Goal: Check status

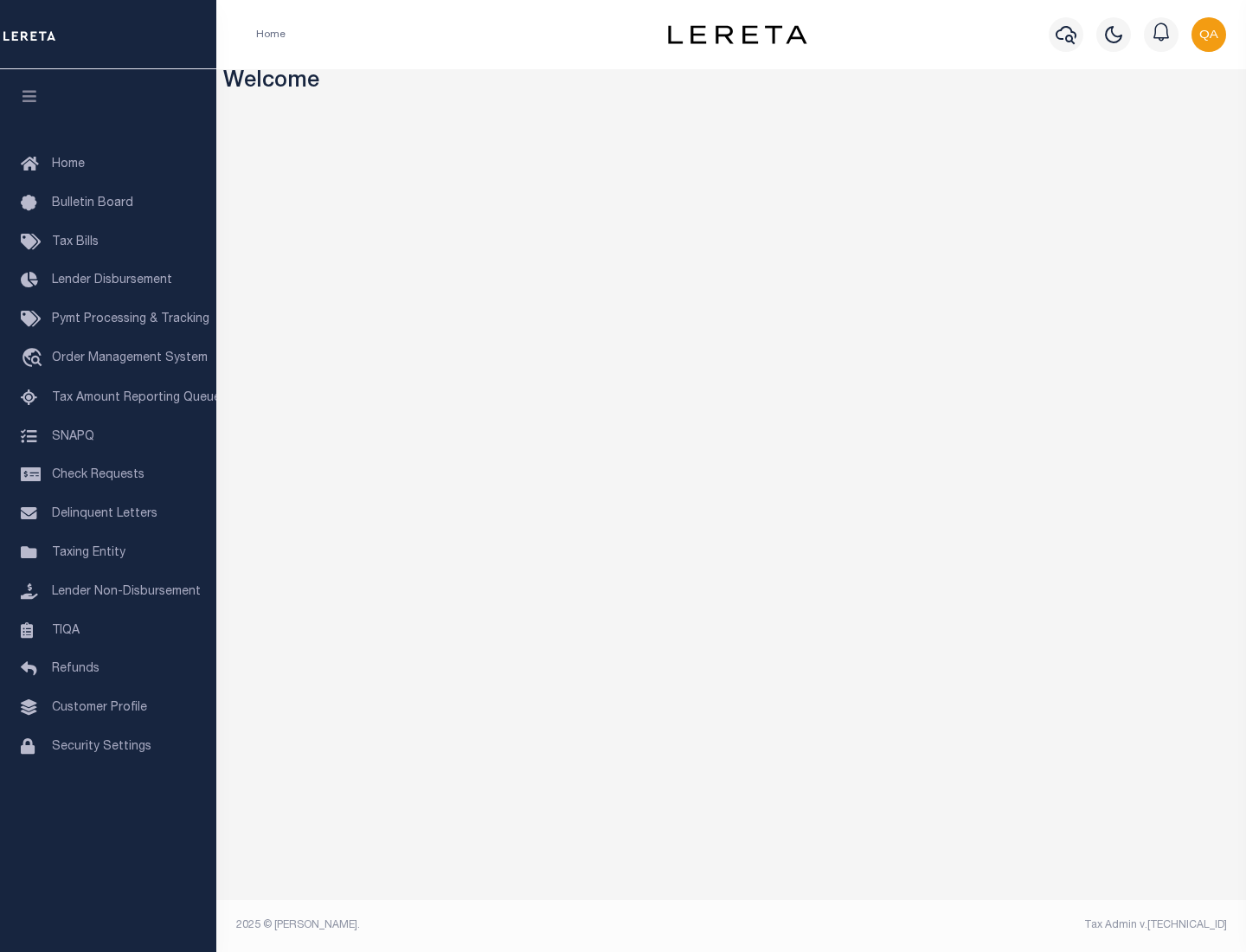
click at [108, 475] on span "Check Requests" at bounding box center [98, 475] width 93 height 12
select select "50"
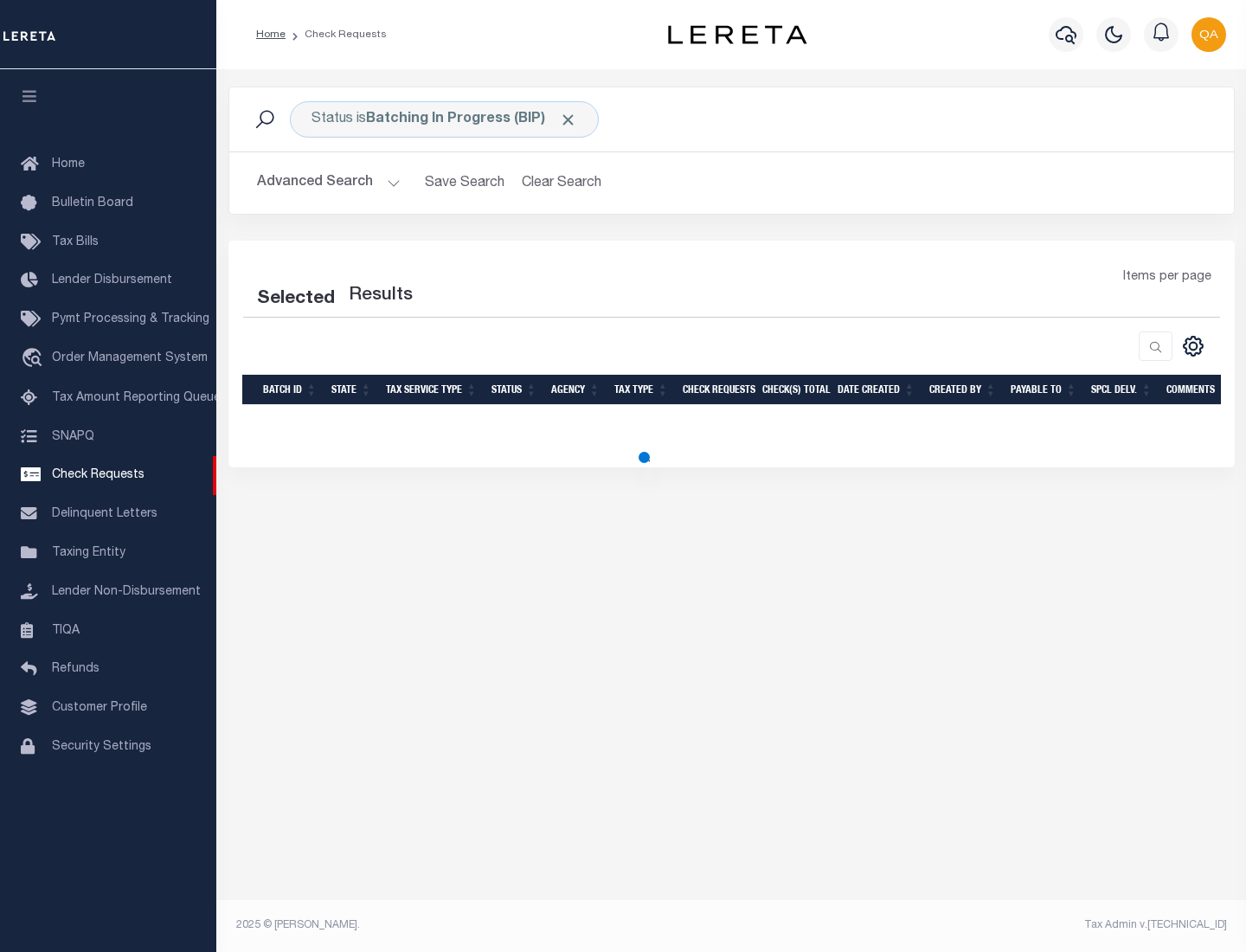
select select "50"
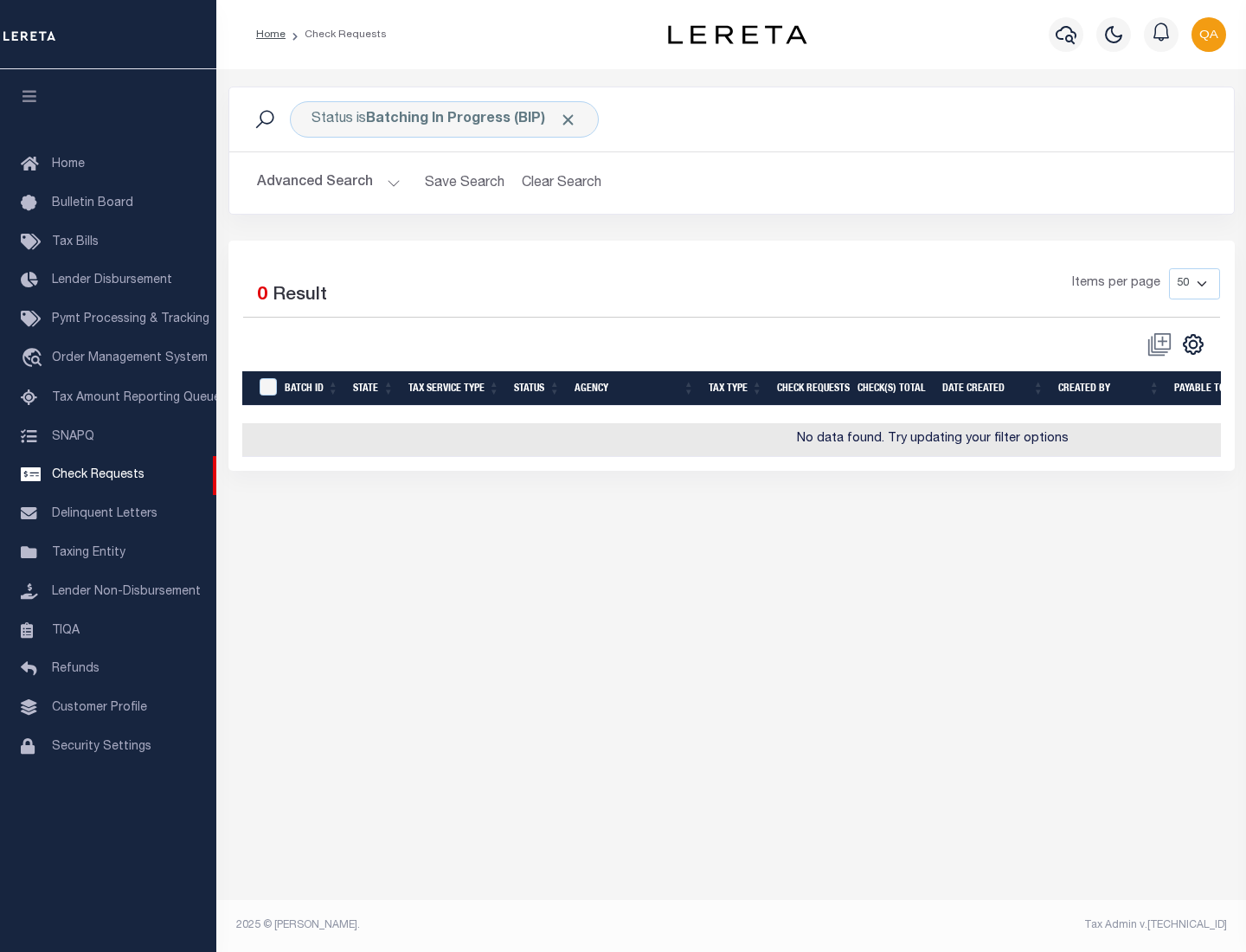
click at [568, 120] on span "Click to Remove" at bounding box center [568, 120] width 18 height 18
